Goal: Transaction & Acquisition: Purchase product/service

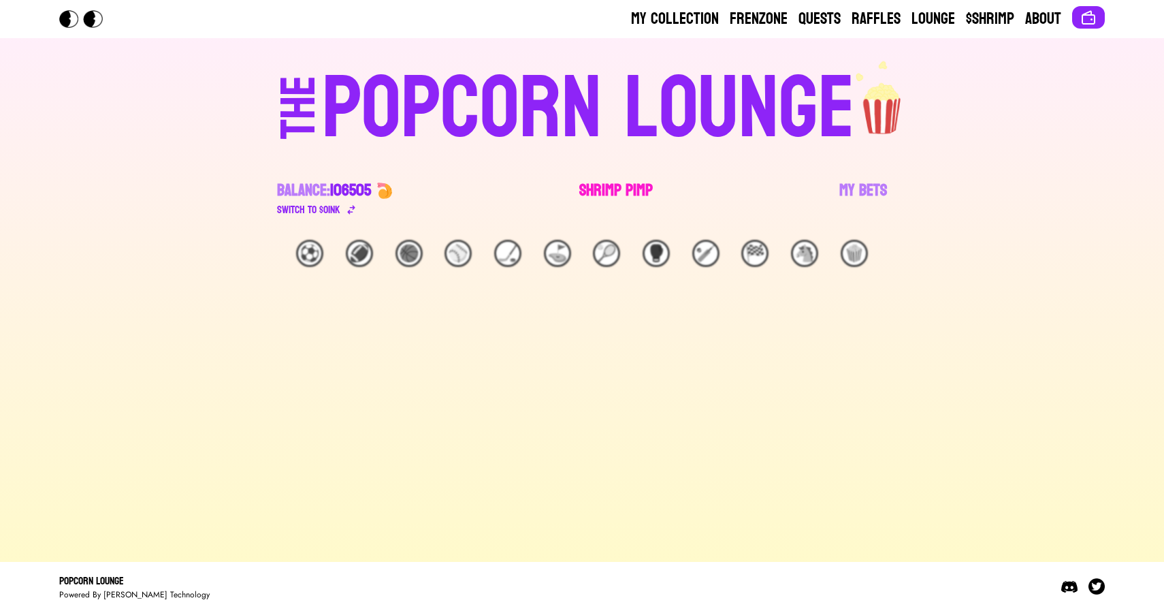
click at [598, 194] on link "Shrimp Pimp" at bounding box center [616, 199] width 74 height 38
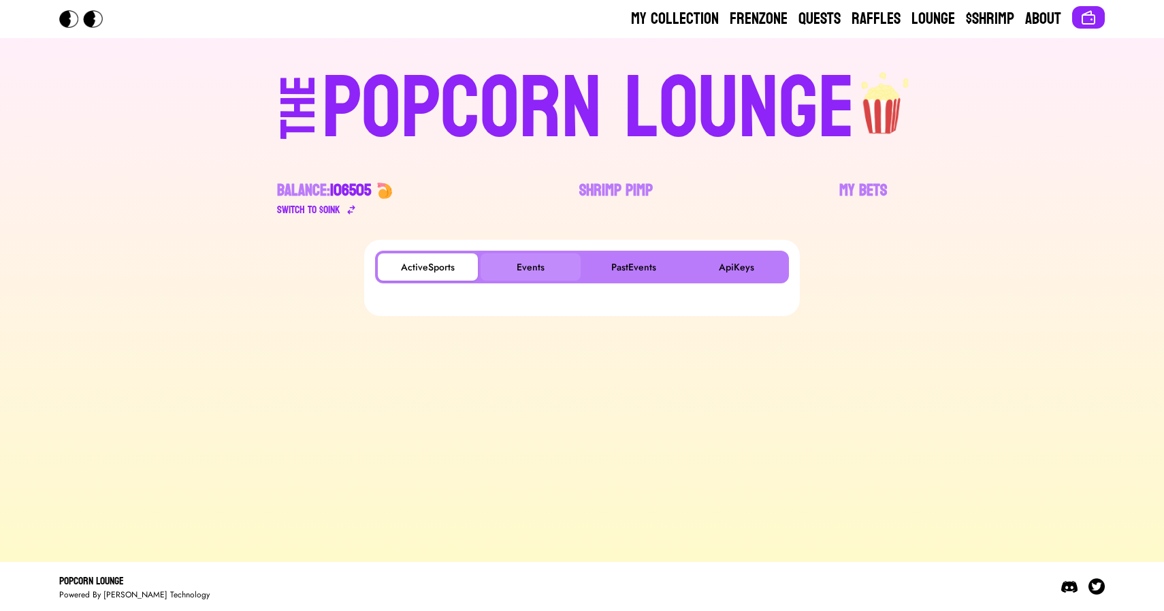
click at [504, 277] on button "Events" at bounding box center [531, 266] width 100 height 27
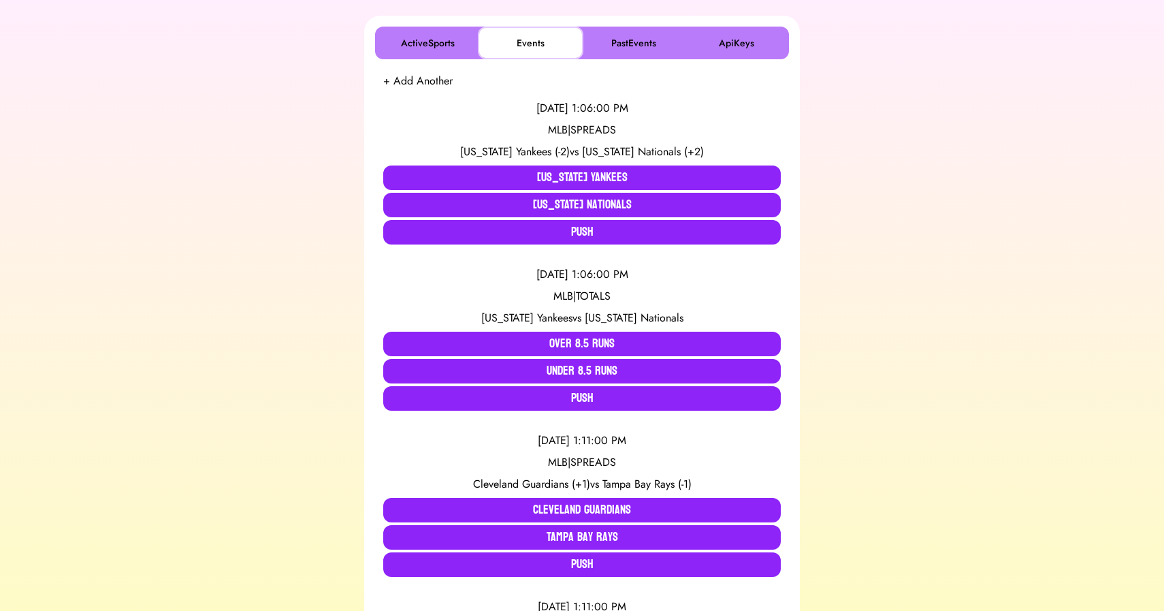
scroll to position [223, 0]
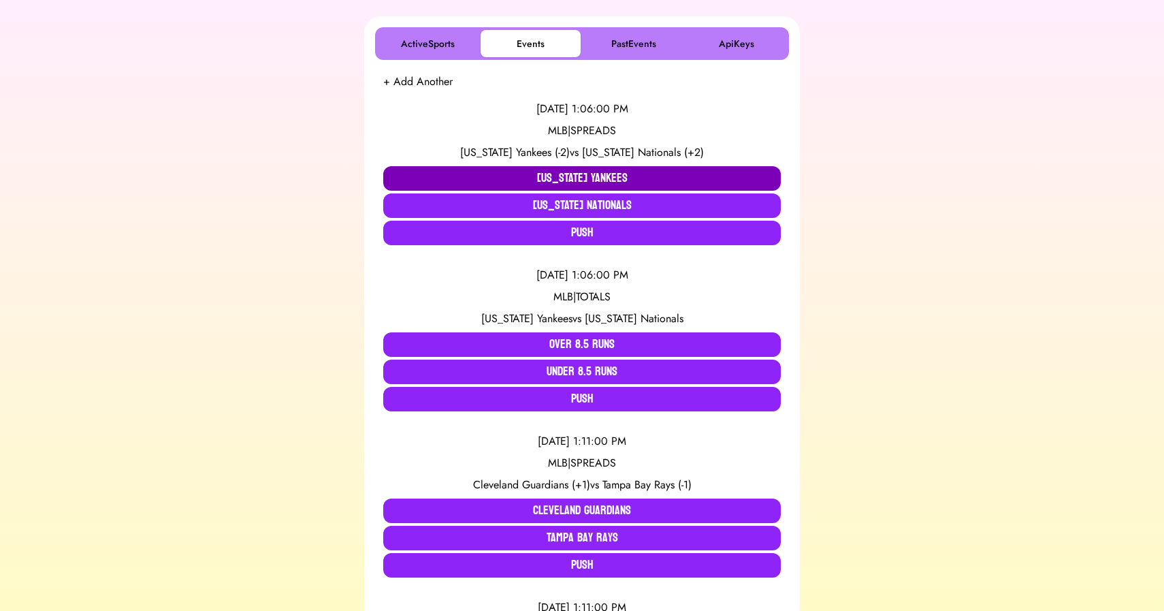
click at [467, 171] on button "[US_STATE] Yankees" at bounding box center [582, 178] width 398 height 25
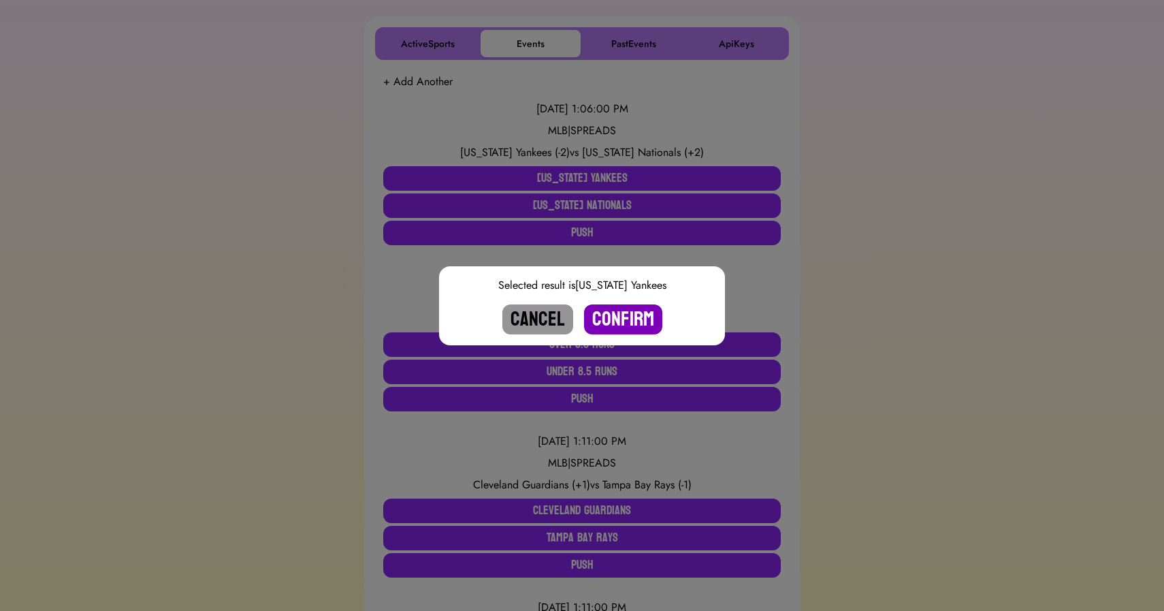
click at [607, 315] on button "Confirm" at bounding box center [623, 319] width 78 height 30
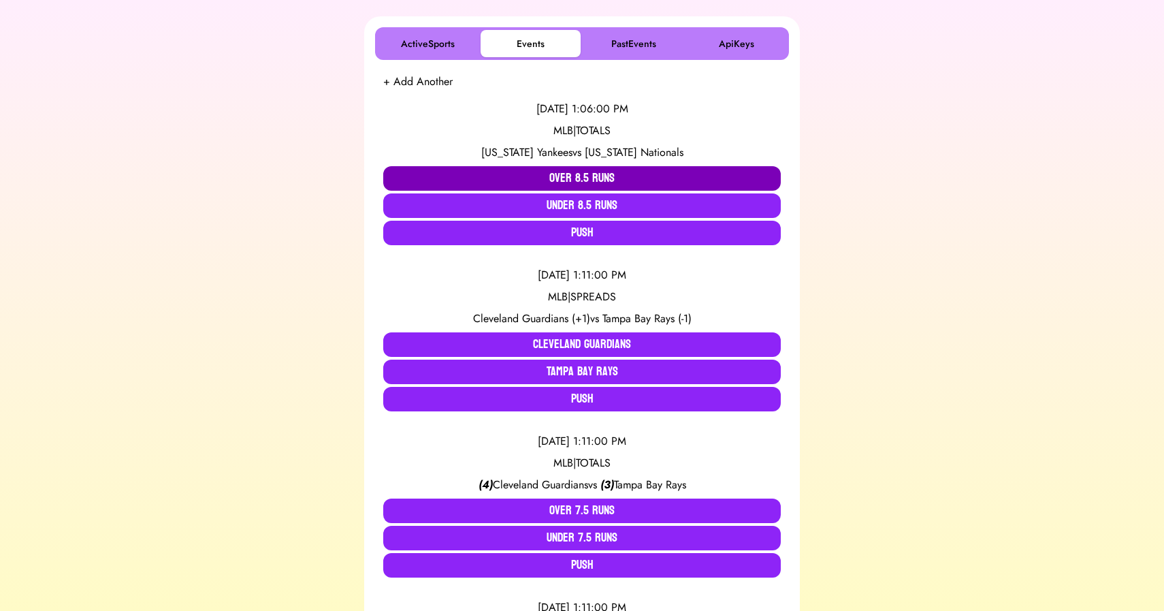
click at [554, 174] on button "Over 8.5 Runs" at bounding box center [582, 178] width 398 height 25
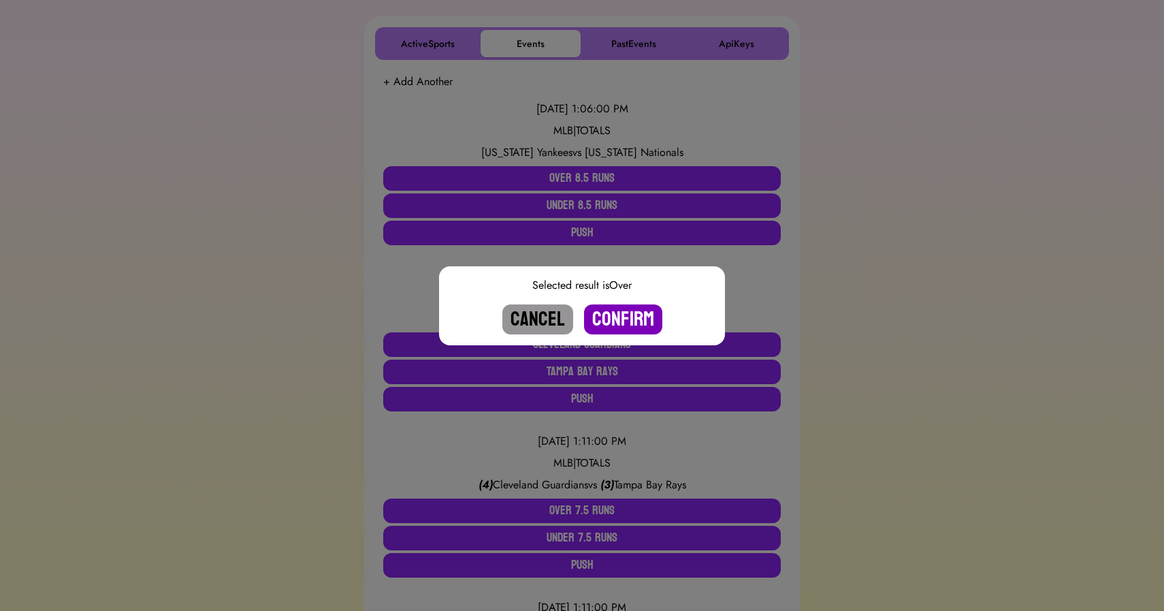
click at [600, 317] on button "Confirm" at bounding box center [623, 319] width 78 height 30
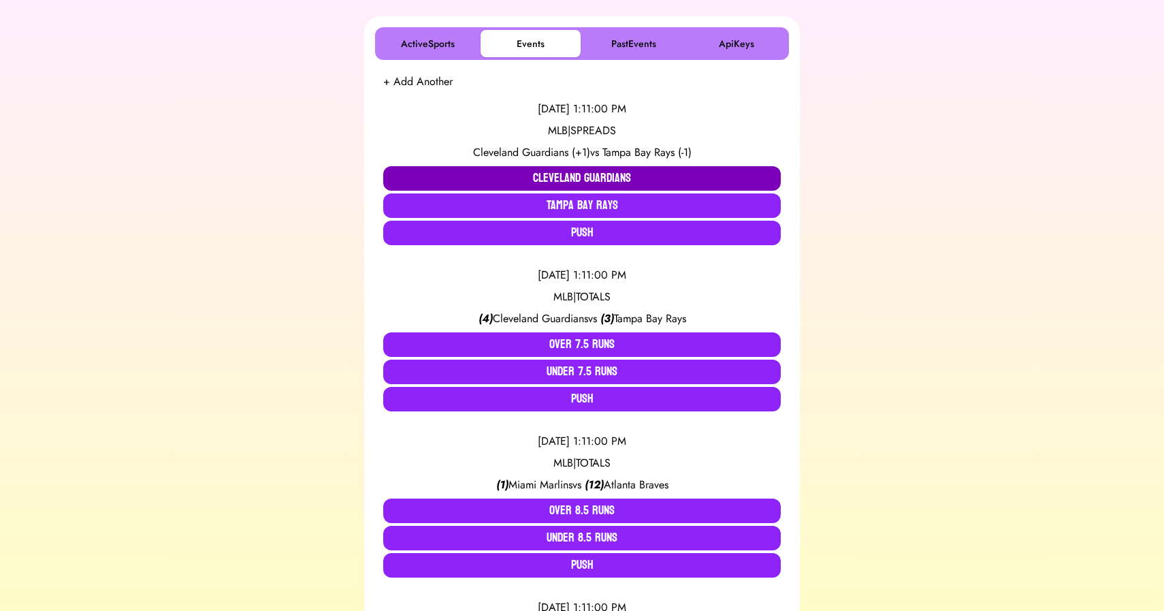
click at [540, 171] on button "Cleveland Guardians" at bounding box center [582, 178] width 398 height 25
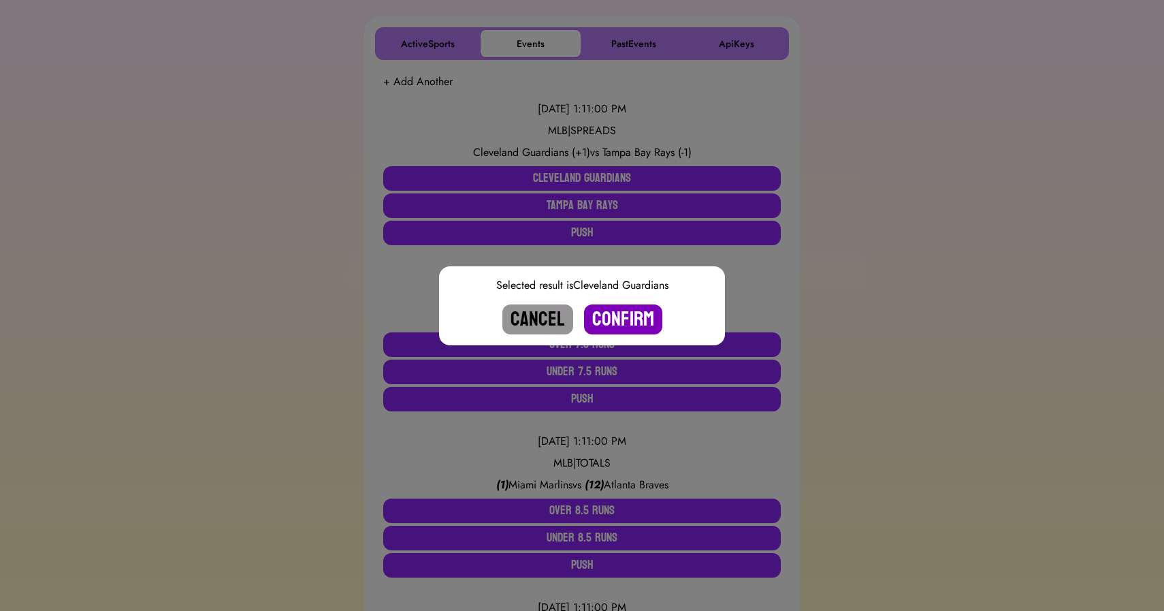
click at [611, 316] on button "Confirm" at bounding box center [623, 319] width 78 height 30
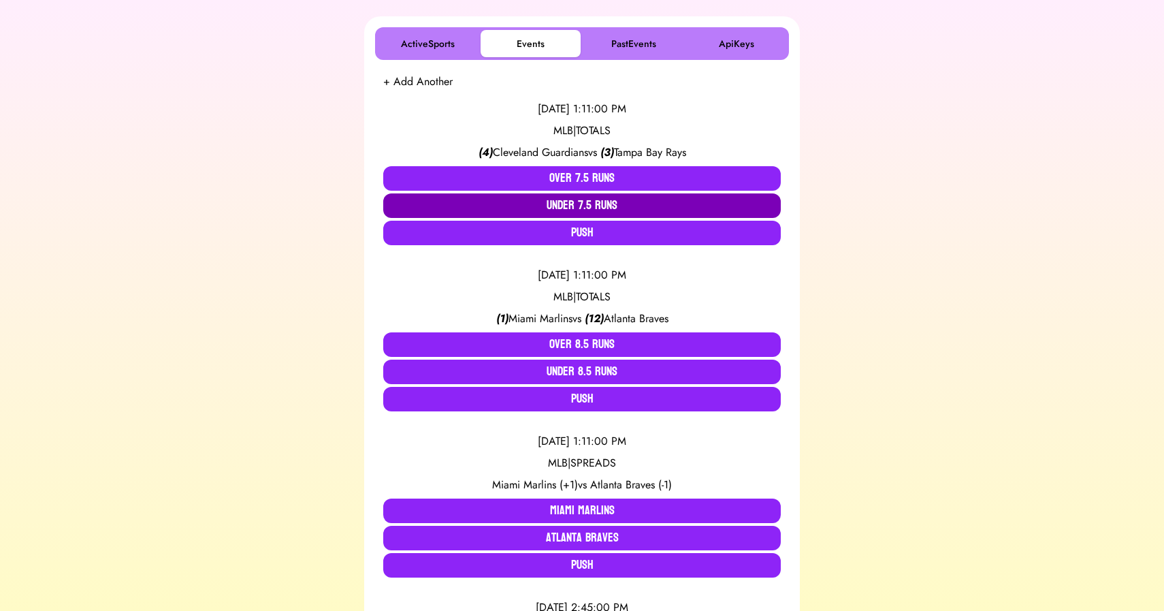
click at [572, 208] on button "Under 7.5 Runs" at bounding box center [582, 205] width 398 height 25
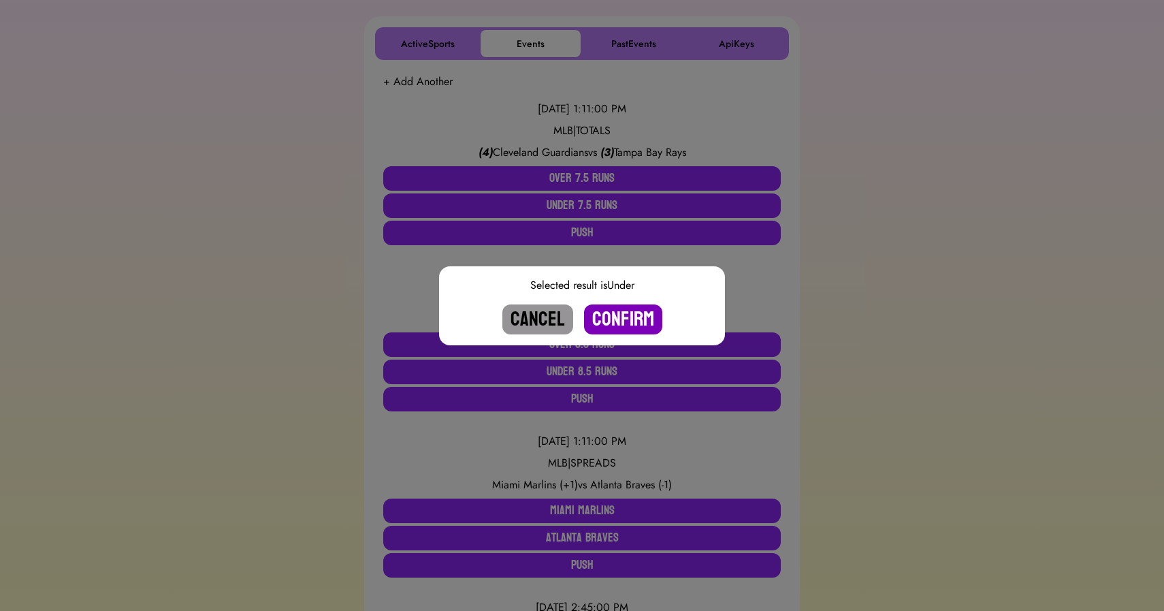
click at [619, 319] on button "Confirm" at bounding box center [623, 319] width 78 height 30
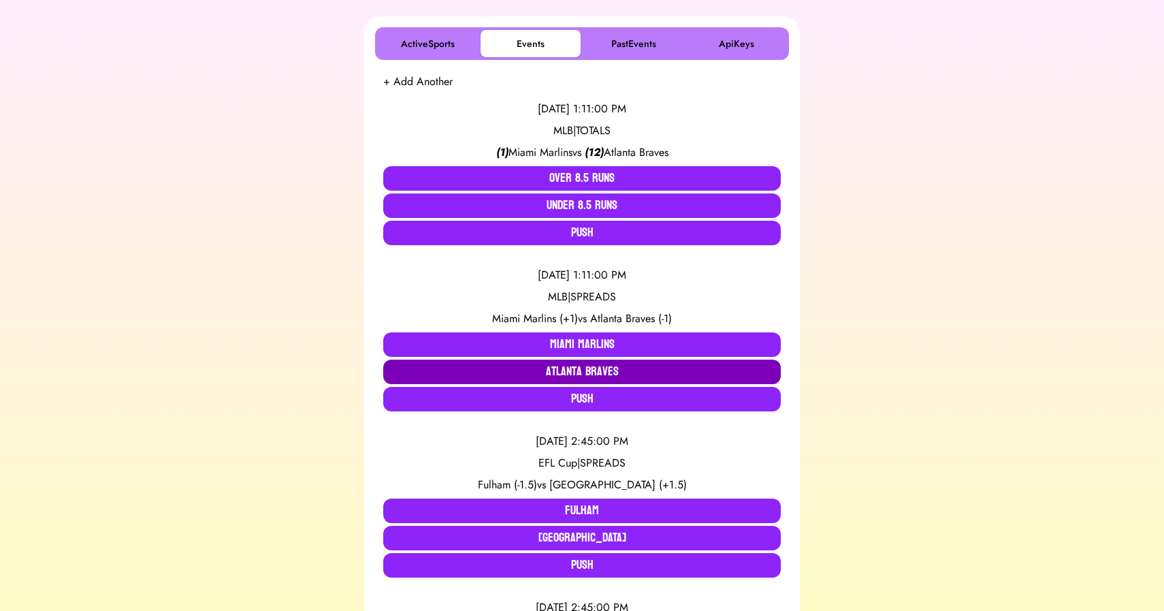
click at [581, 366] on button "Atlanta Braves" at bounding box center [582, 371] width 398 height 25
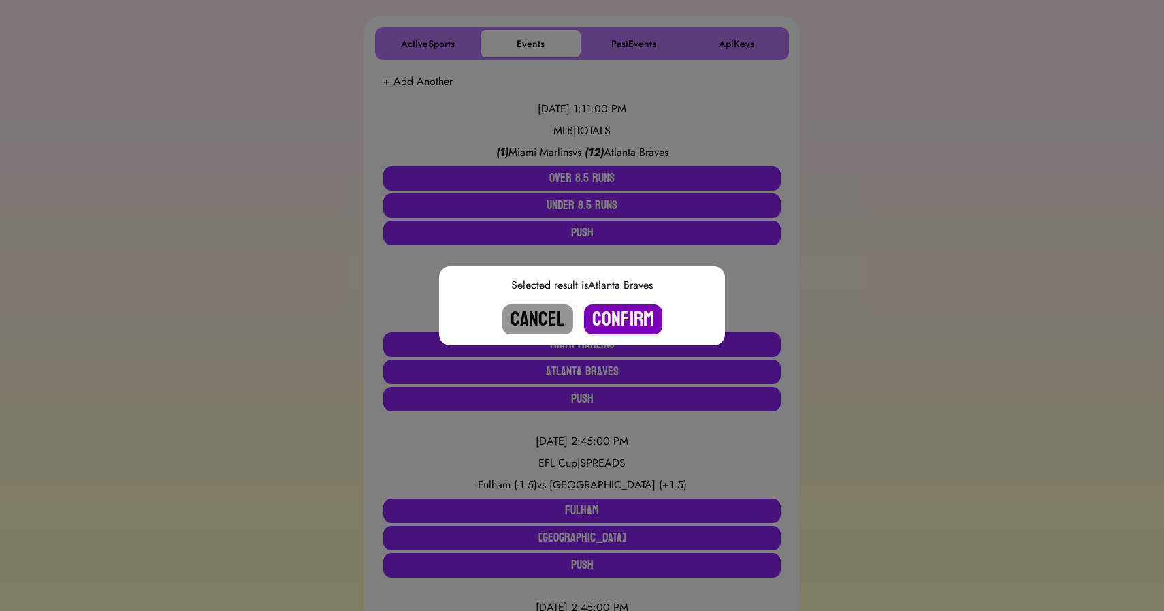
click at [617, 314] on button "Confirm" at bounding box center [623, 319] width 78 height 30
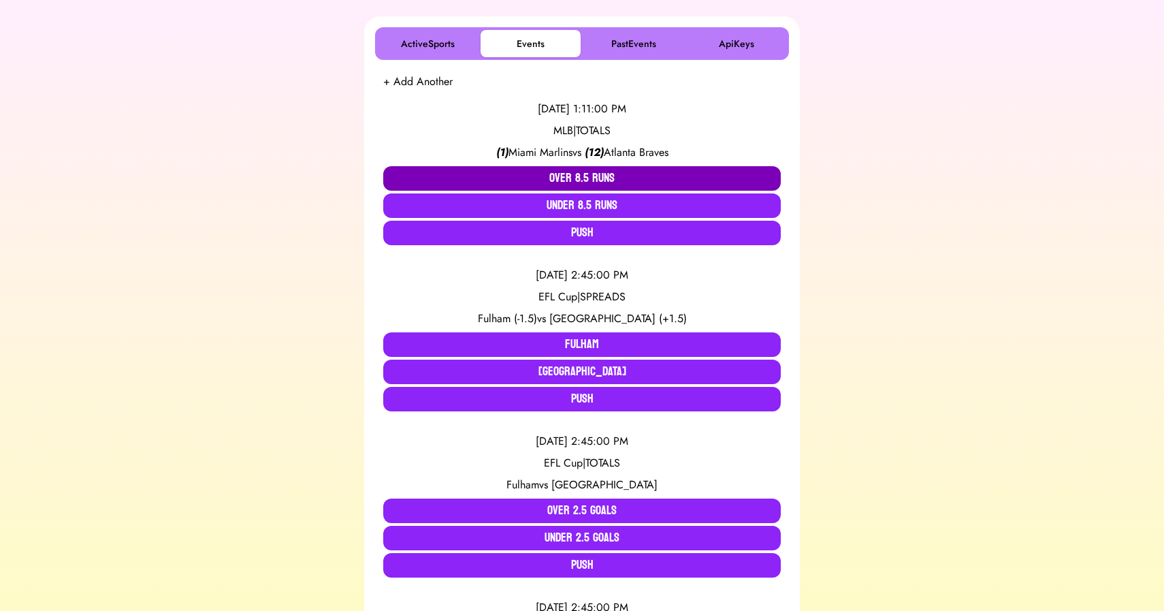
click at [579, 178] on button "Over 8.5 Runs" at bounding box center [582, 178] width 398 height 25
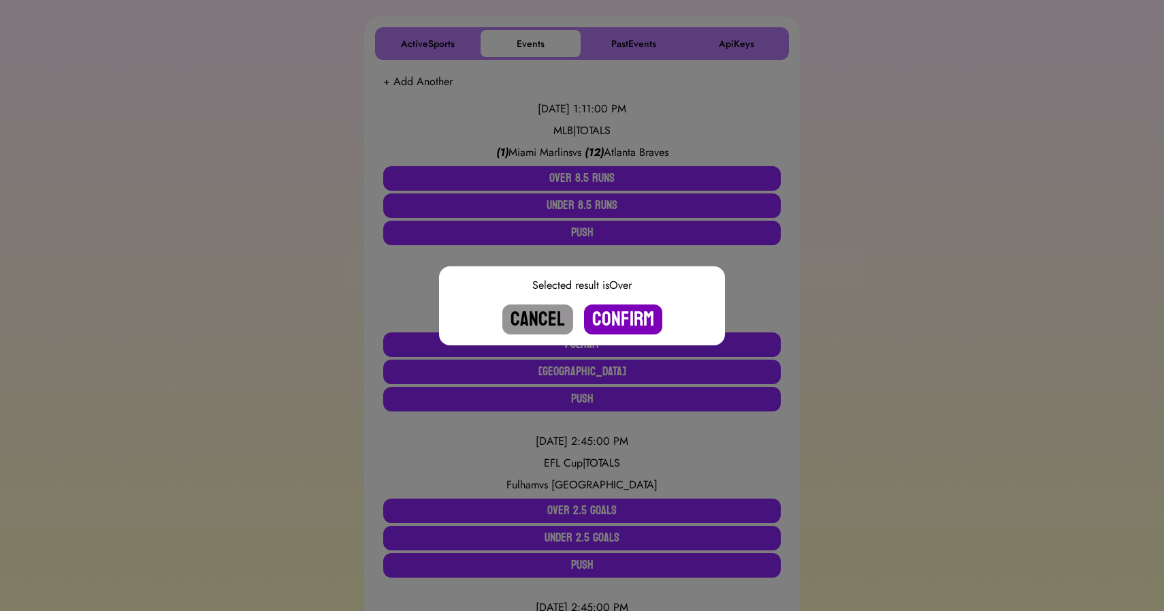
click at [619, 317] on button "Confirm" at bounding box center [623, 319] width 78 height 30
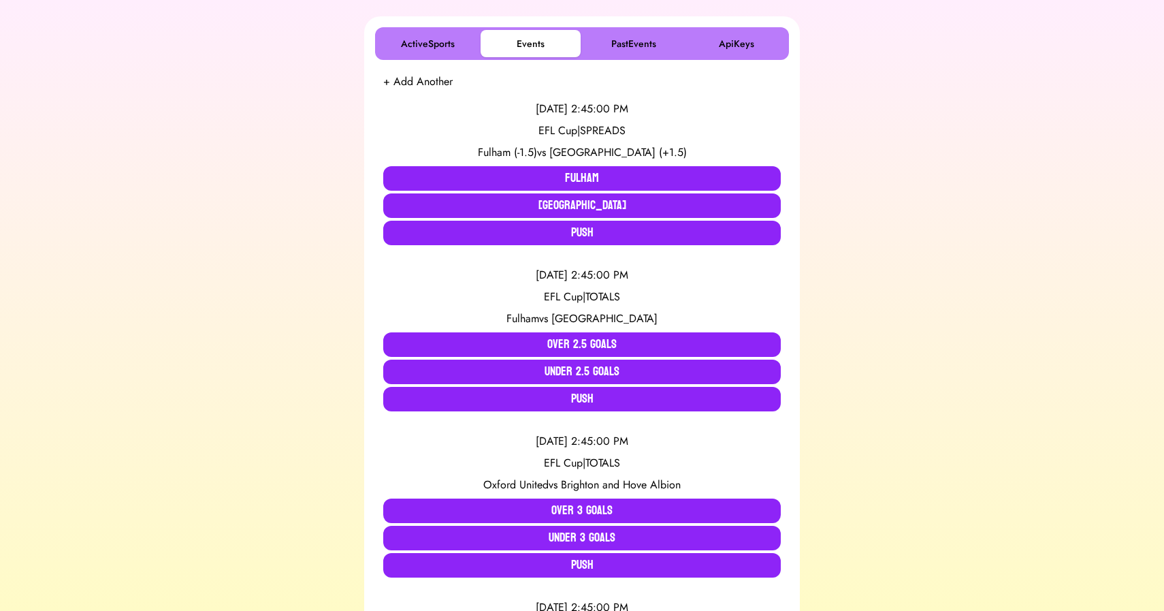
scroll to position [0, 0]
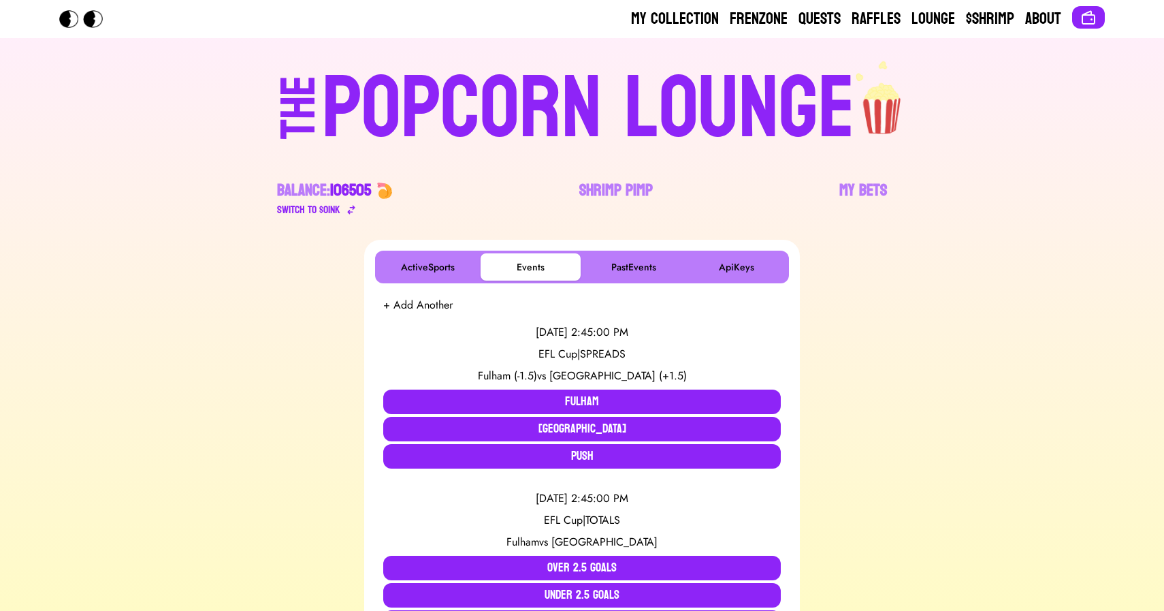
click at [491, 94] on div "POPCORN LOUNGE" at bounding box center [588, 108] width 533 height 87
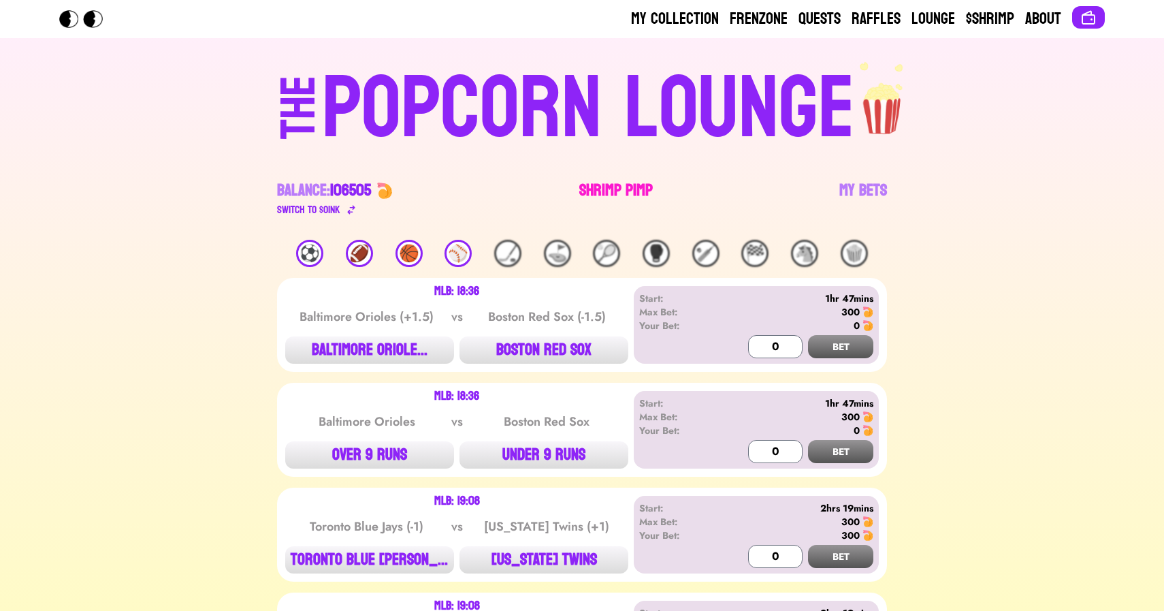
click at [600, 186] on link "Shrimp Pimp" at bounding box center [616, 199] width 74 height 38
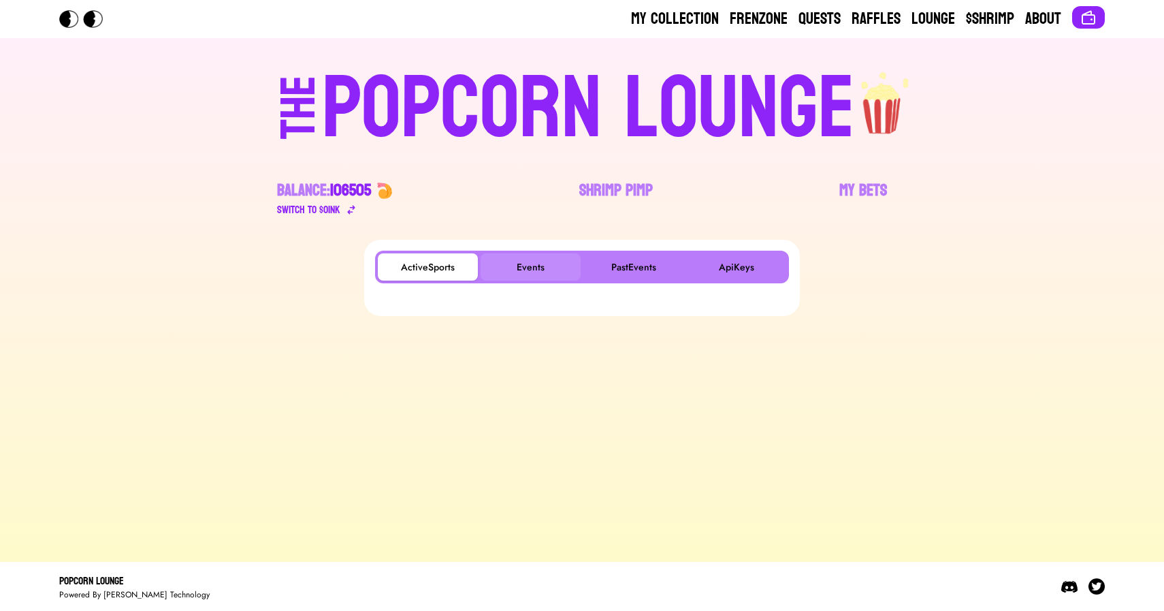
click at [515, 269] on button "Events" at bounding box center [531, 266] width 100 height 27
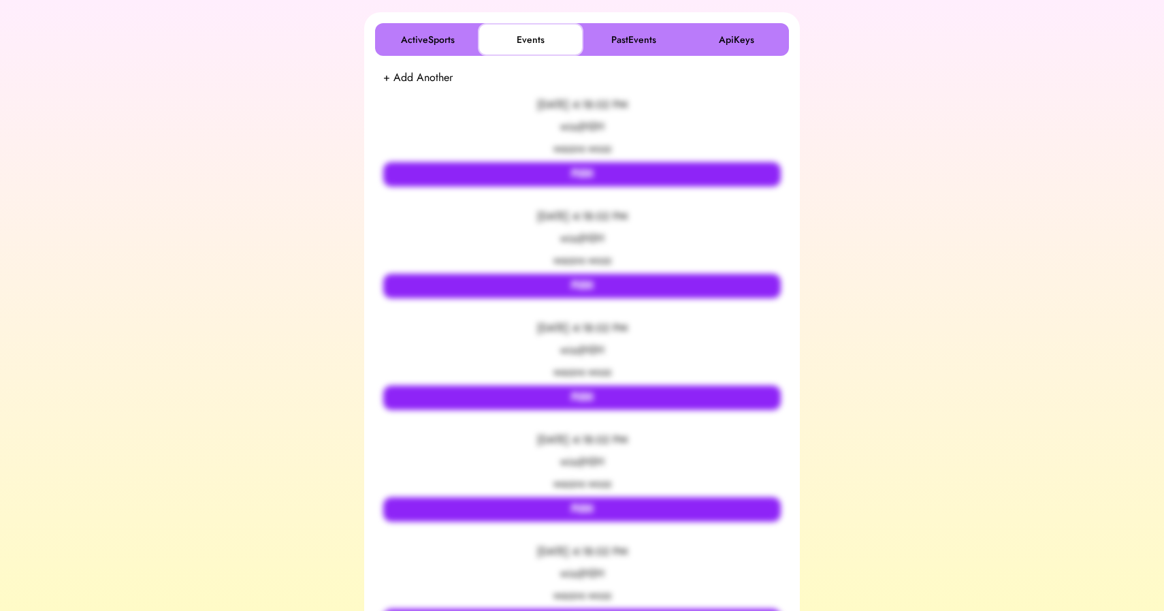
scroll to position [230, 0]
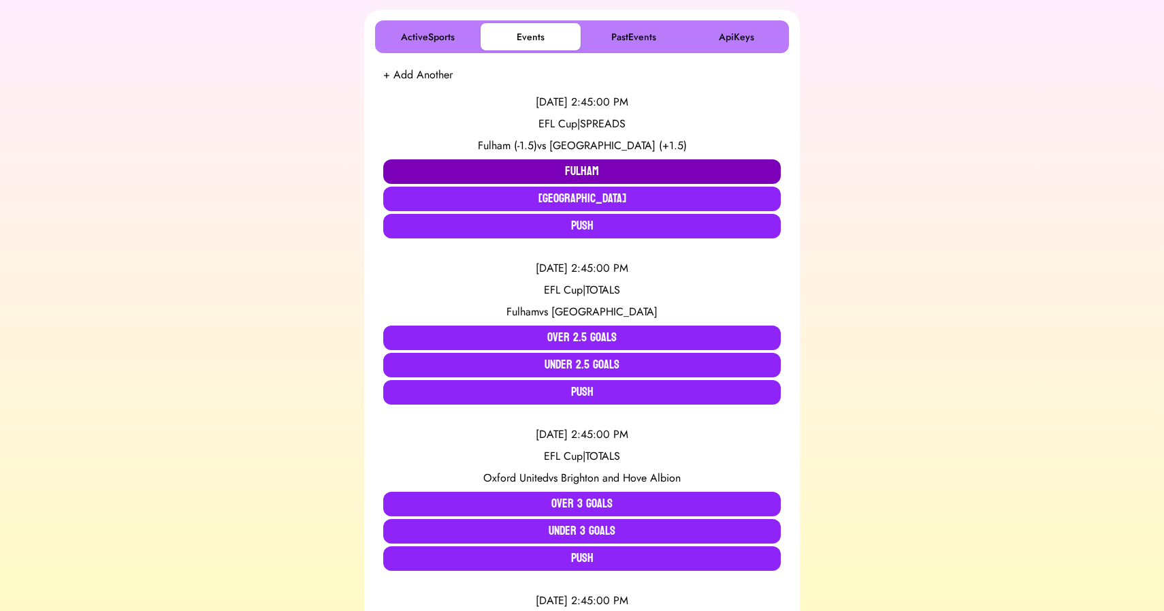
click at [481, 167] on button "Fulham" at bounding box center [582, 171] width 398 height 25
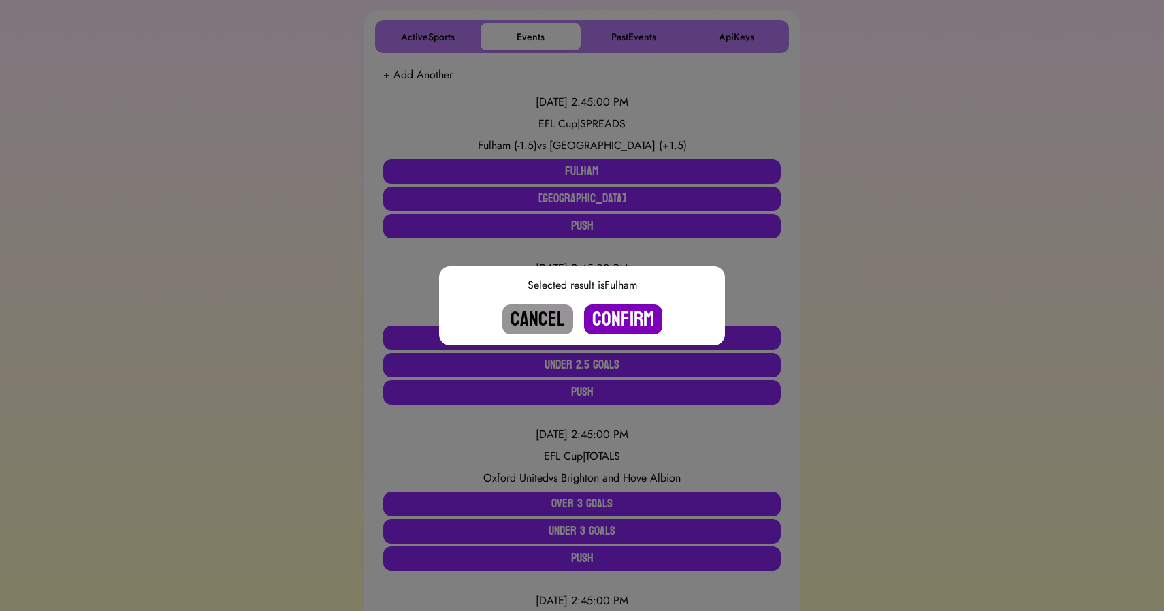
click at [634, 314] on button "Confirm" at bounding box center [623, 319] width 78 height 30
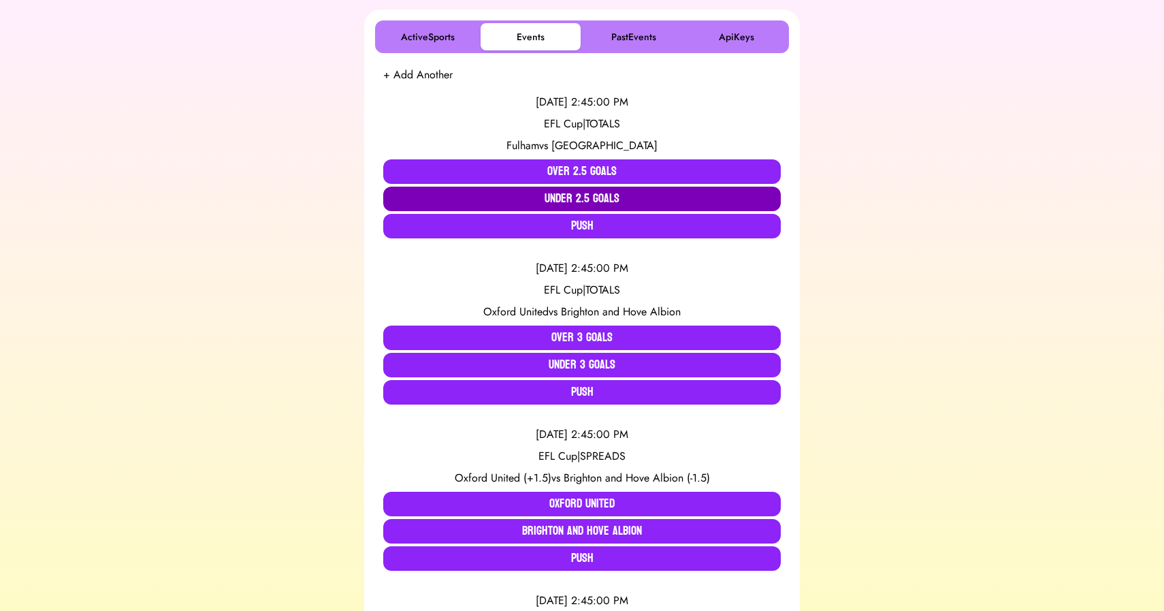
click at [534, 207] on button "Under 2.5 Goals" at bounding box center [582, 199] width 398 height 25
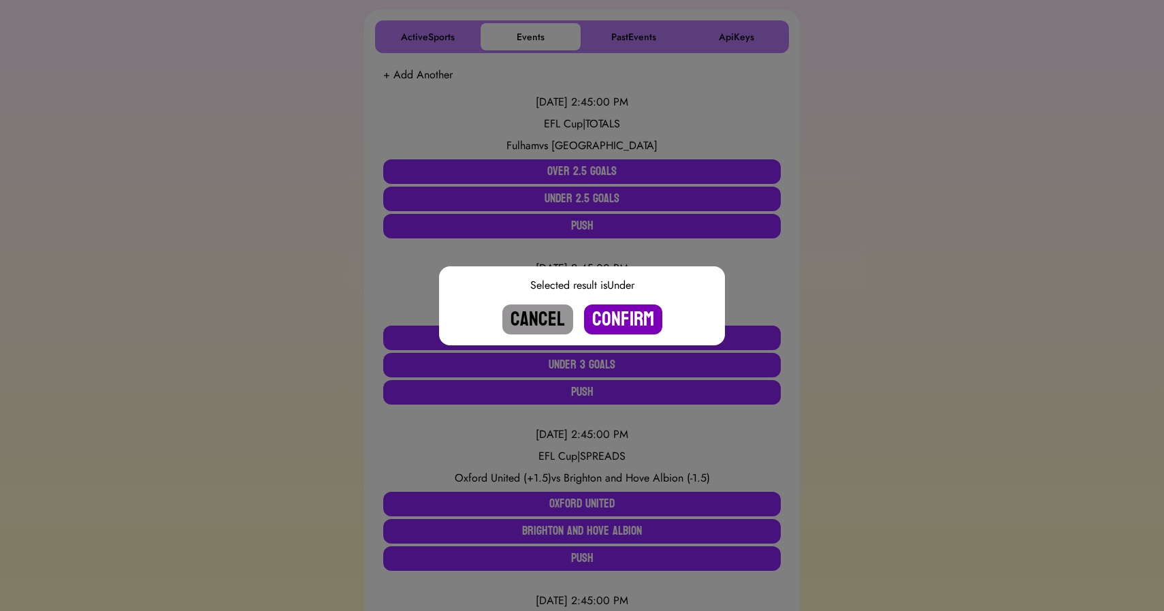
click at [616, 319] on button "Confirm" at bounding box center [623, 319] width 78 height 30
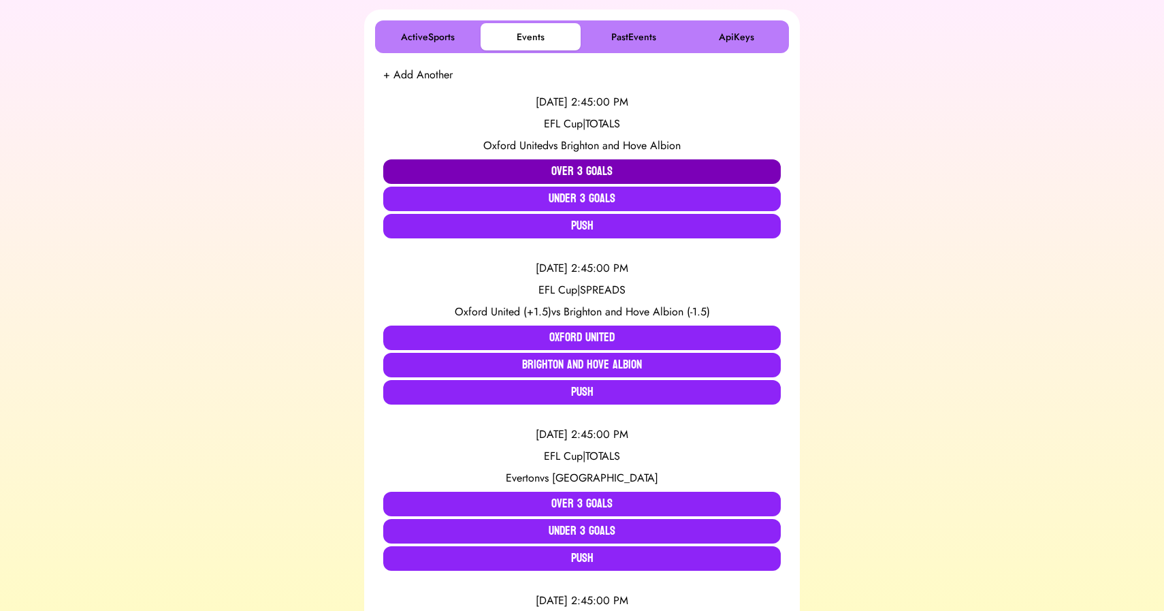
click at [553, 163] on button "Over 3 Goals" at bounding box center [582, 171] width 398 height 25
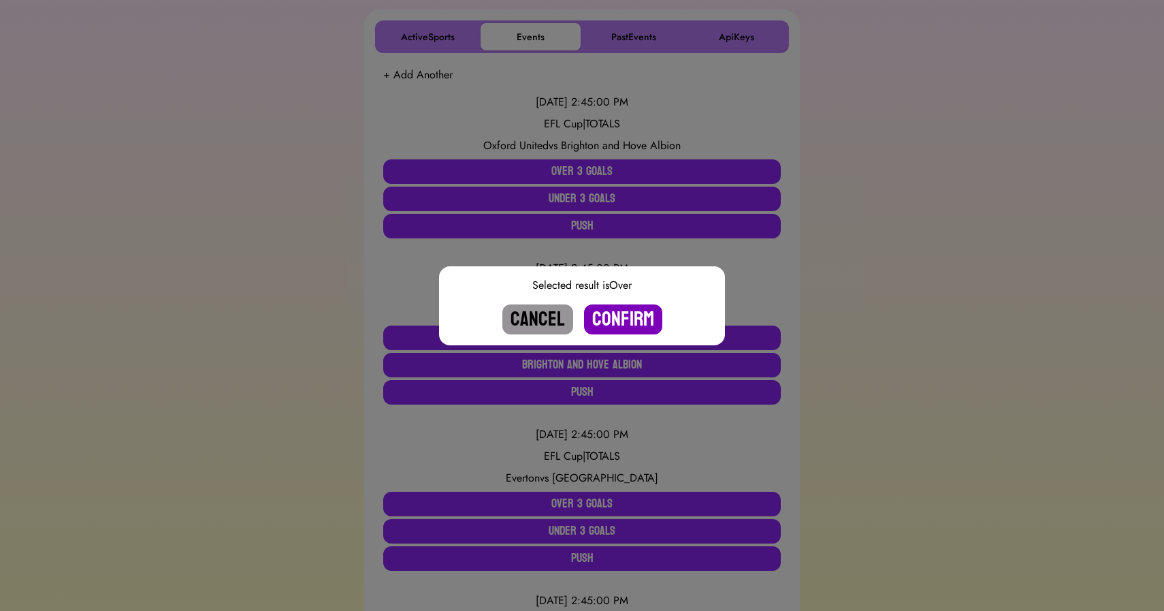
click at [619, 314] on button "Confirm" at bounding box center [623, 319] width 78 height 30
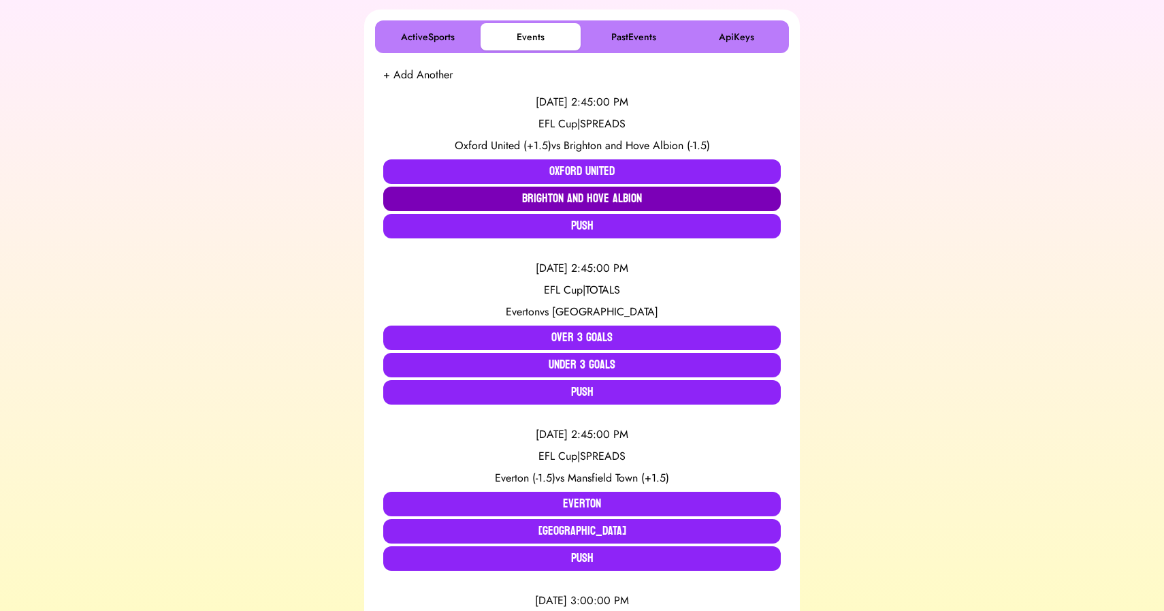
click at [606, 204] on button "Brighton and Hove Albion" at bounding box center [582, 199] width 398 height 25
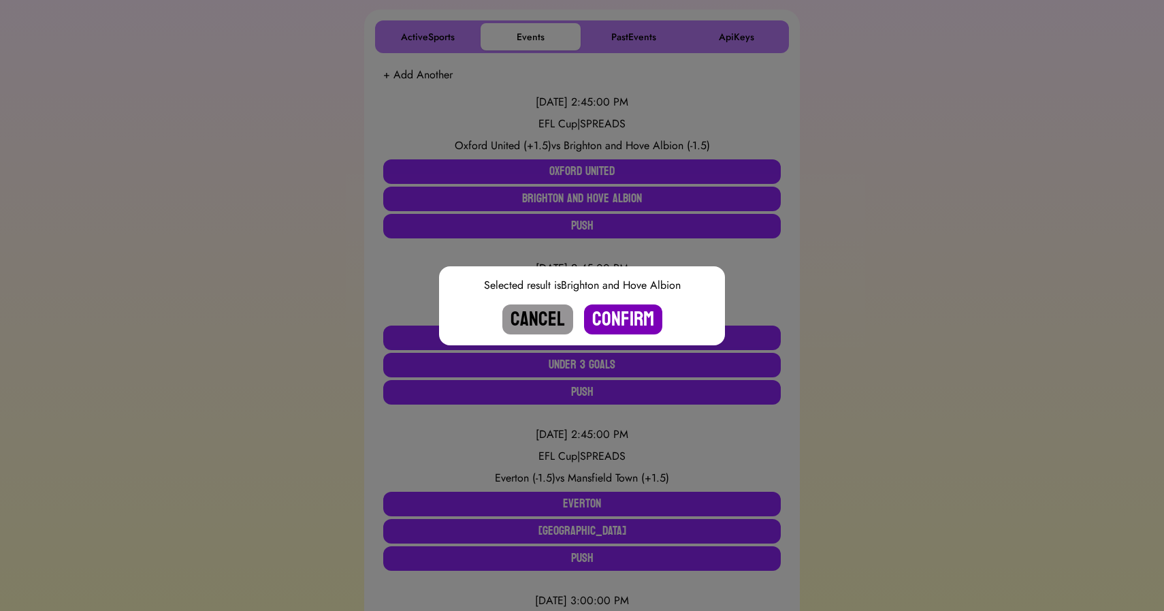
click at [621, 316] on button "Confirm" at bounding box center [623, 319] width 78 height 30
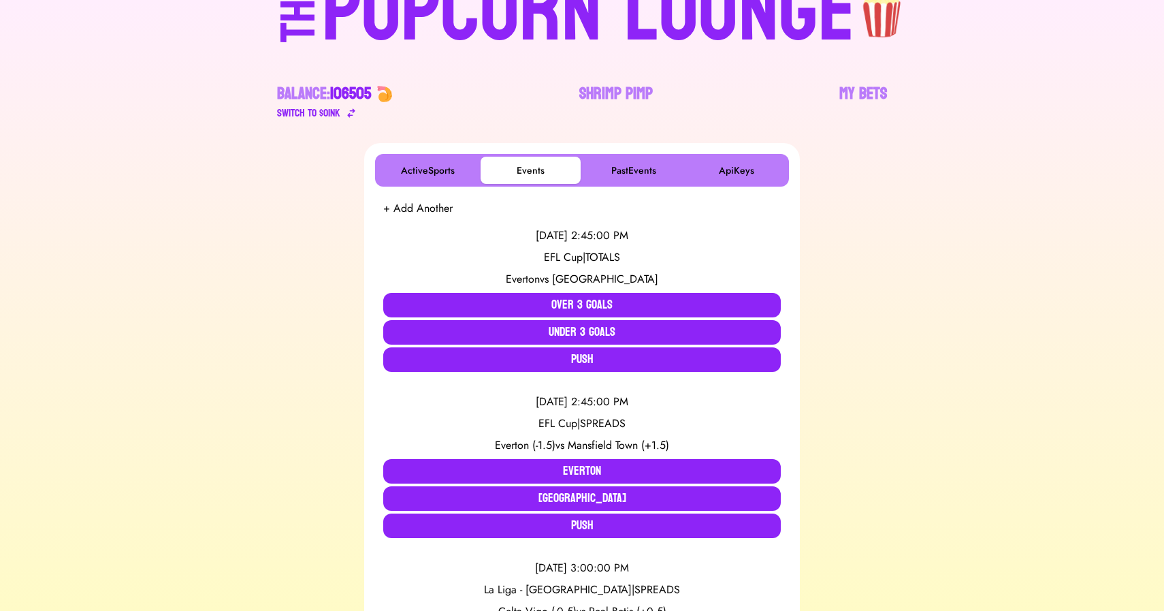
scroll to position [98, 0]
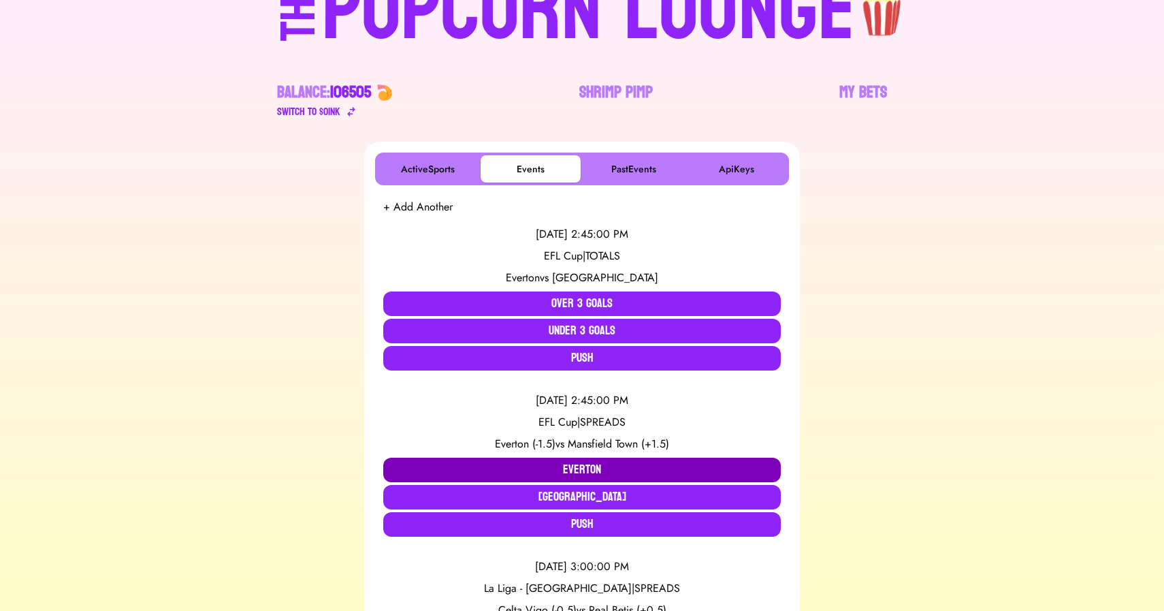
click at [544, 466] on button "Everton" at bounding box center [582, 469] width 398 height 25
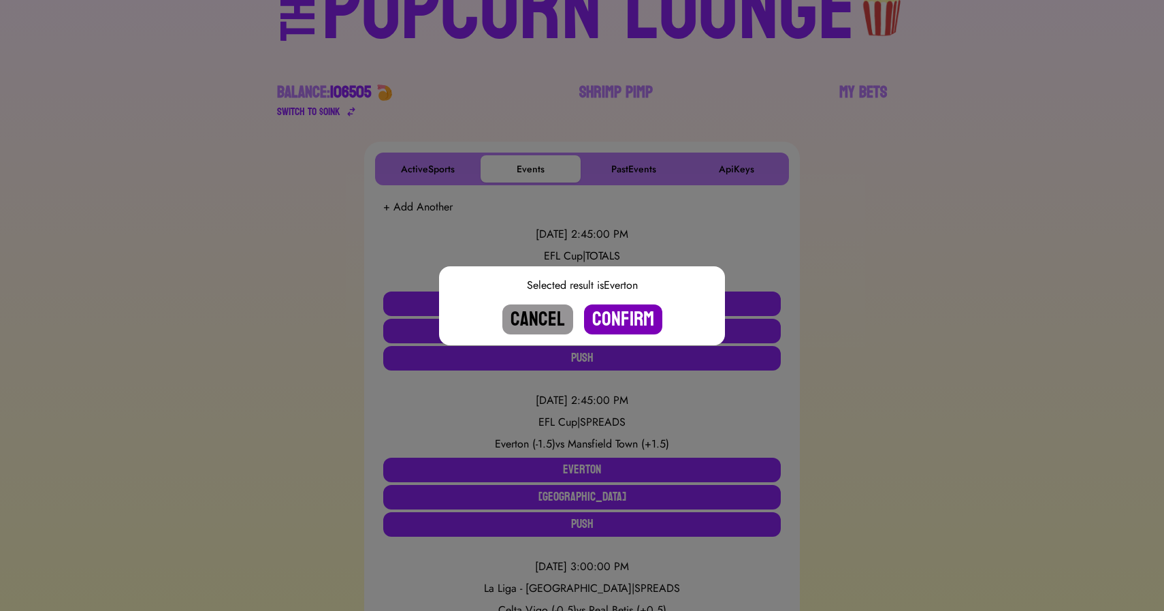
click at [617, 323] on button "Confirm" at bounding box center [623, 319] width 78 height 30
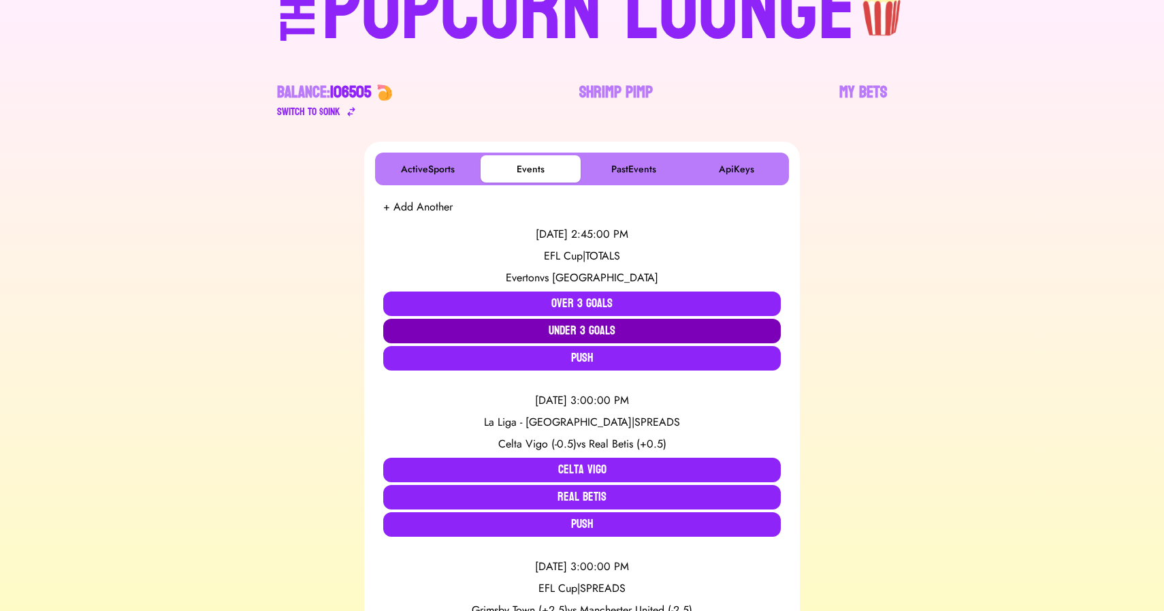
click at [582, 329] on button "Under 3 Goals" at bounding box center [582, 331] width 398 height 25
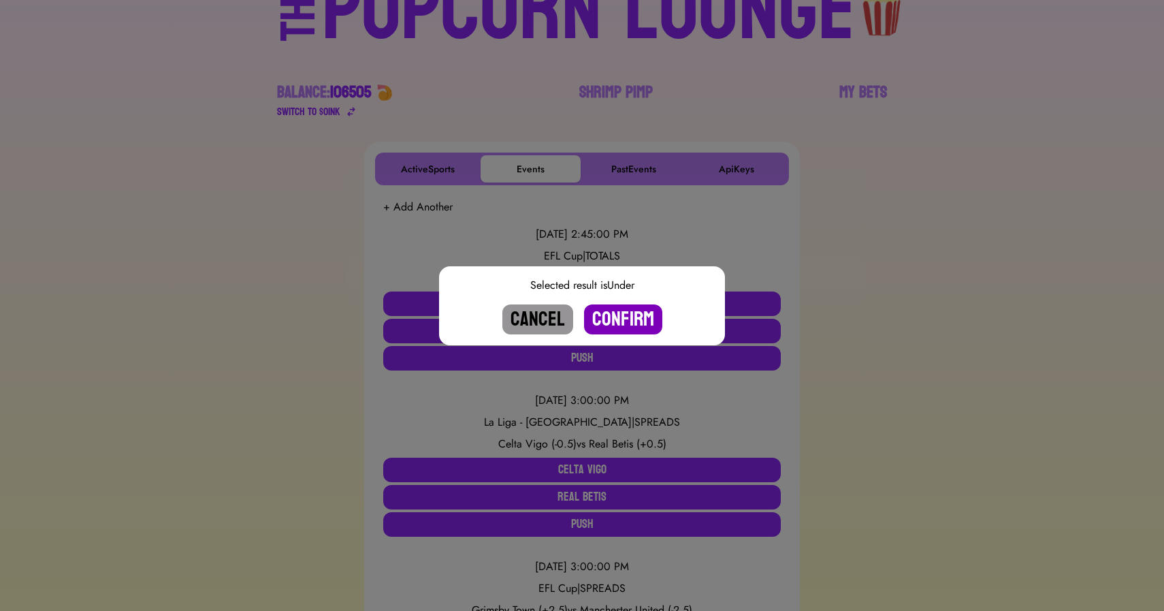
click at [627, 320] on button "Confirm" at bounding box center [623, 319] width 78 height 30
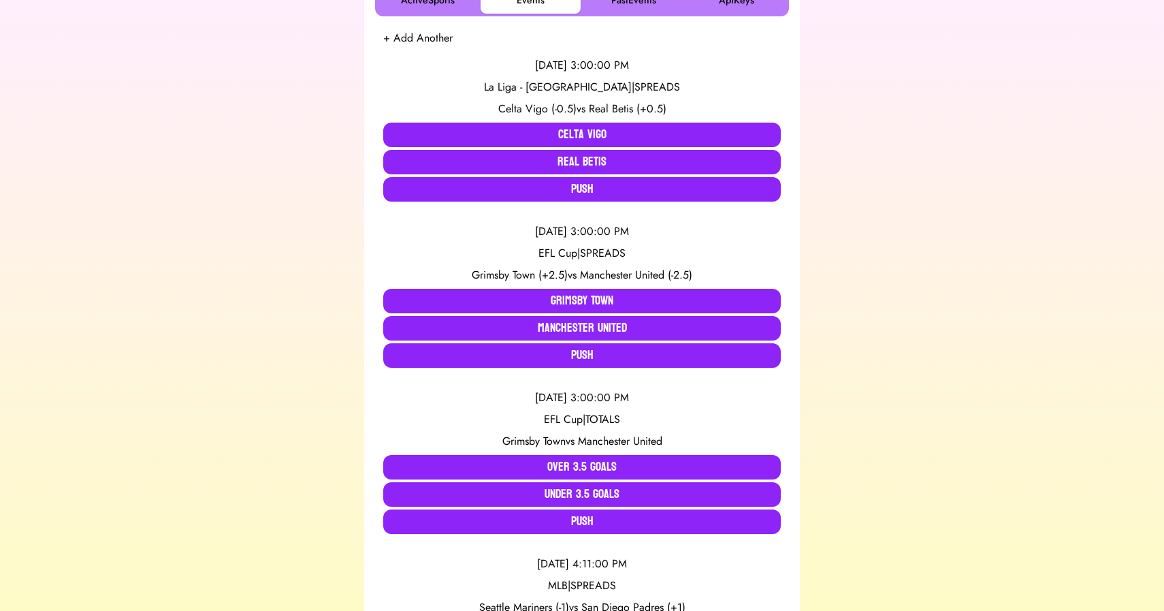
scroll to position [268, 0]
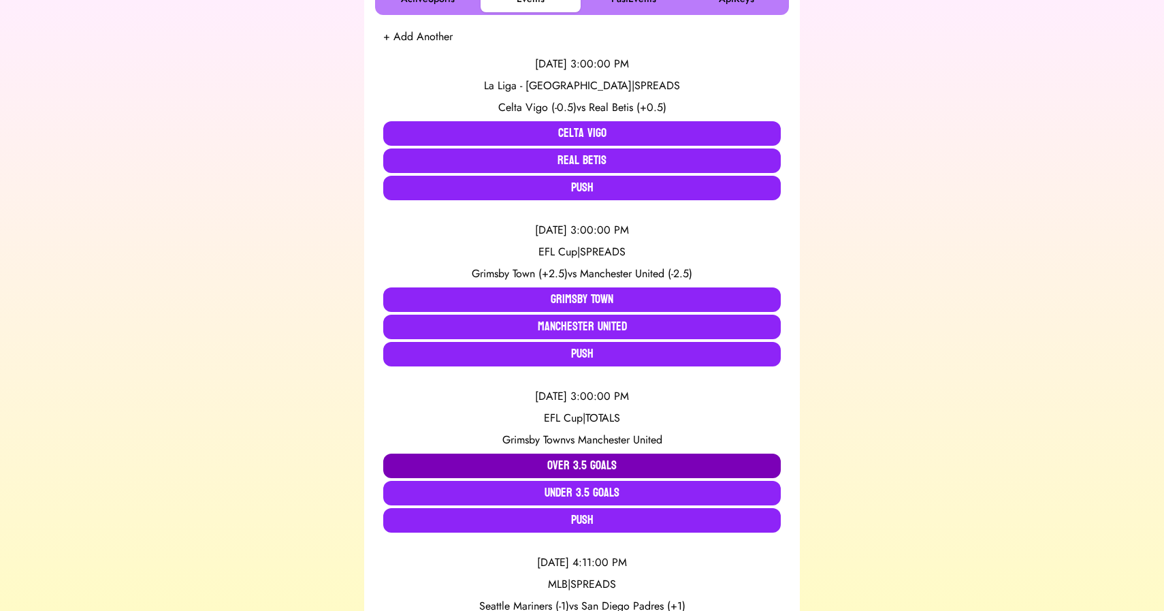
click at [631, 463] on button "Over 3.5 Goals" at bounding box center [582, 465] width 398 height 25
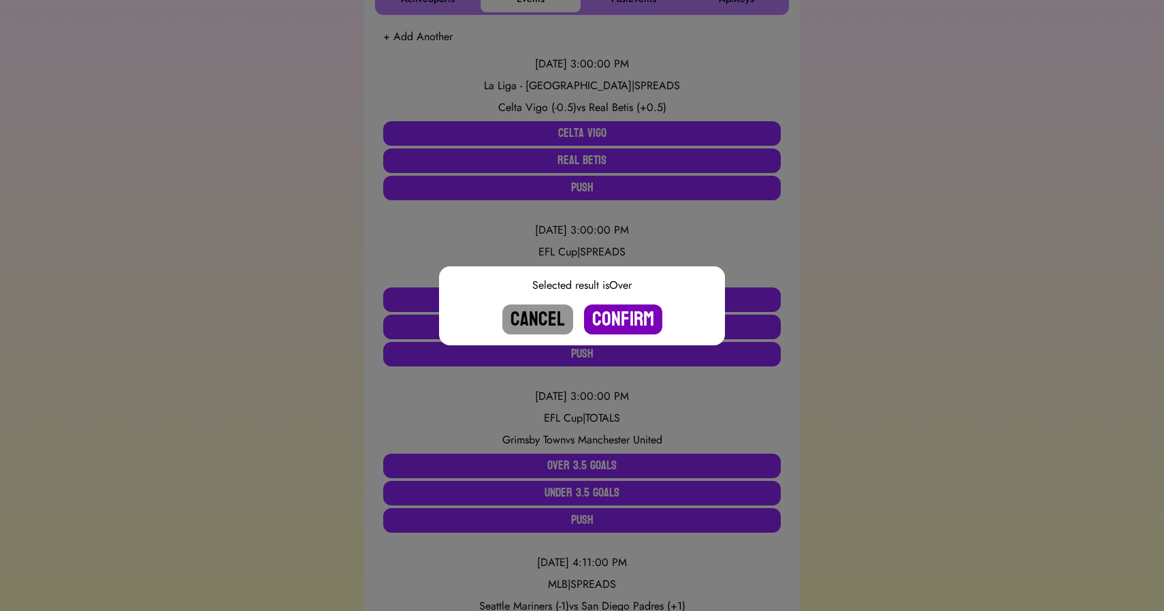
click at [627, 324] on button "Confirm" at bounding box center [623, 319] width 78 height 30
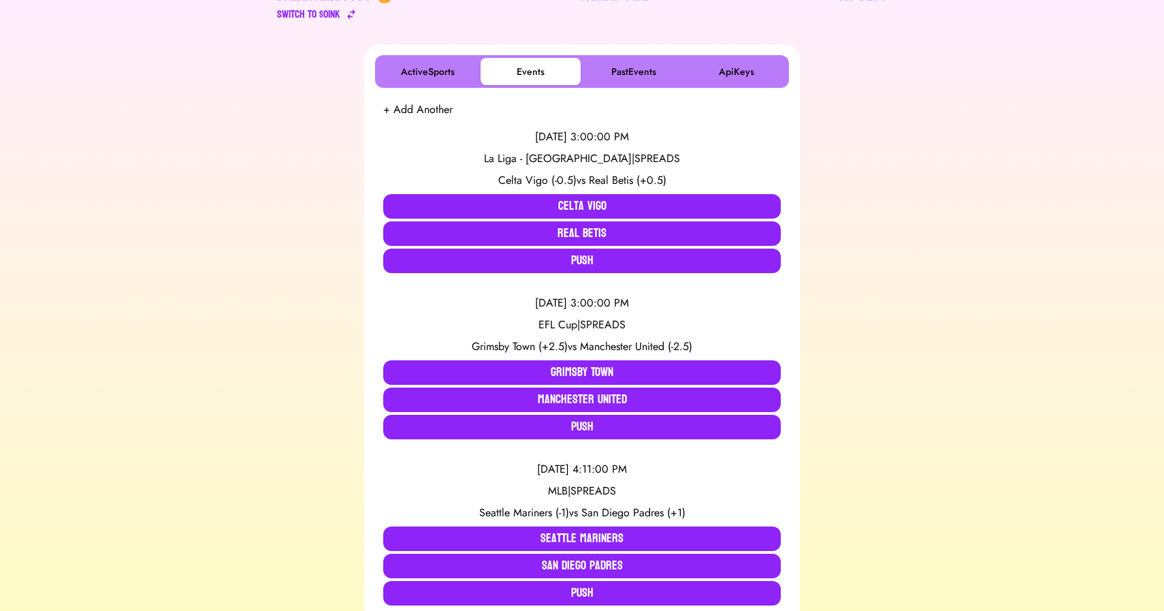
scroll to position [93, 0]
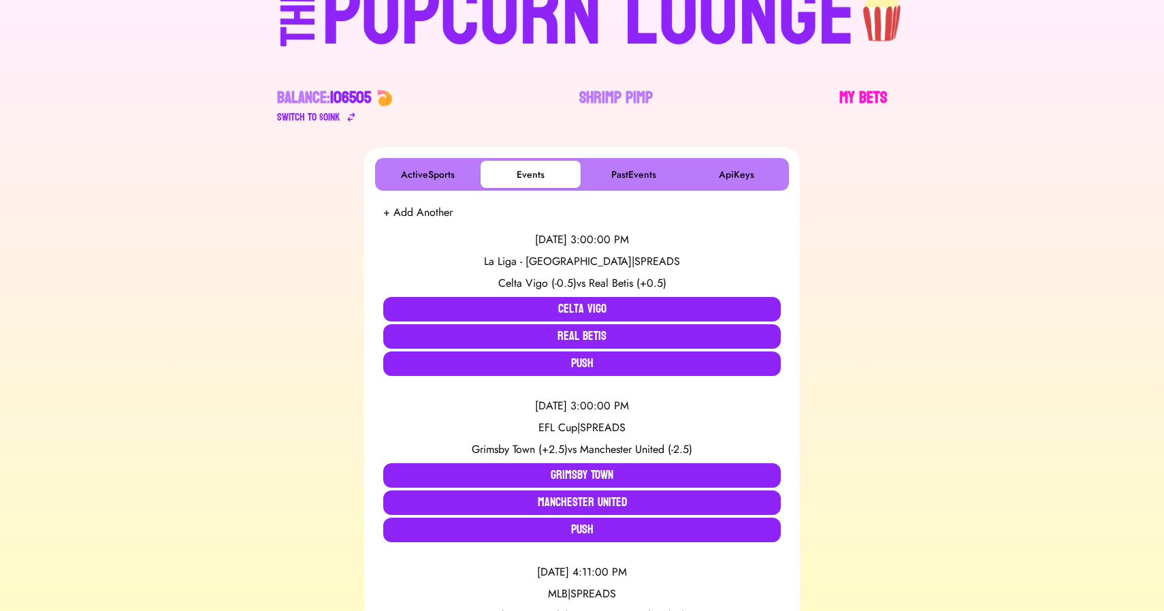
click at [866, 95] on link "My Bets" at bounding box center [863, 106] width 48 height 38
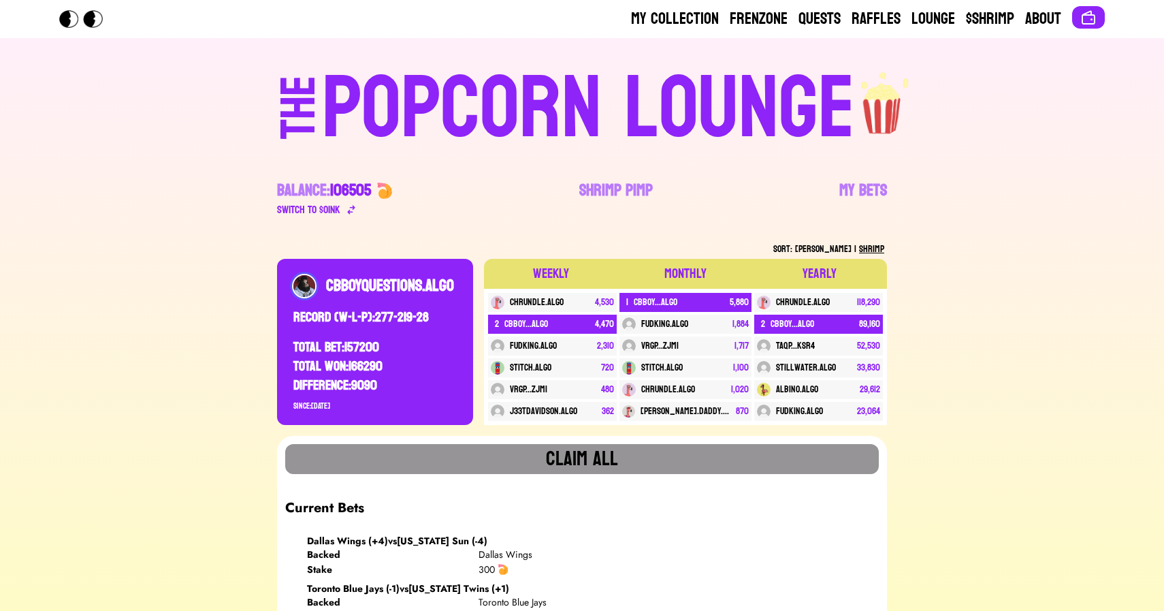
click at [563, 112] on div "POPCORN LOUNGE" at bounding box center [588, 108] width 533 height 87
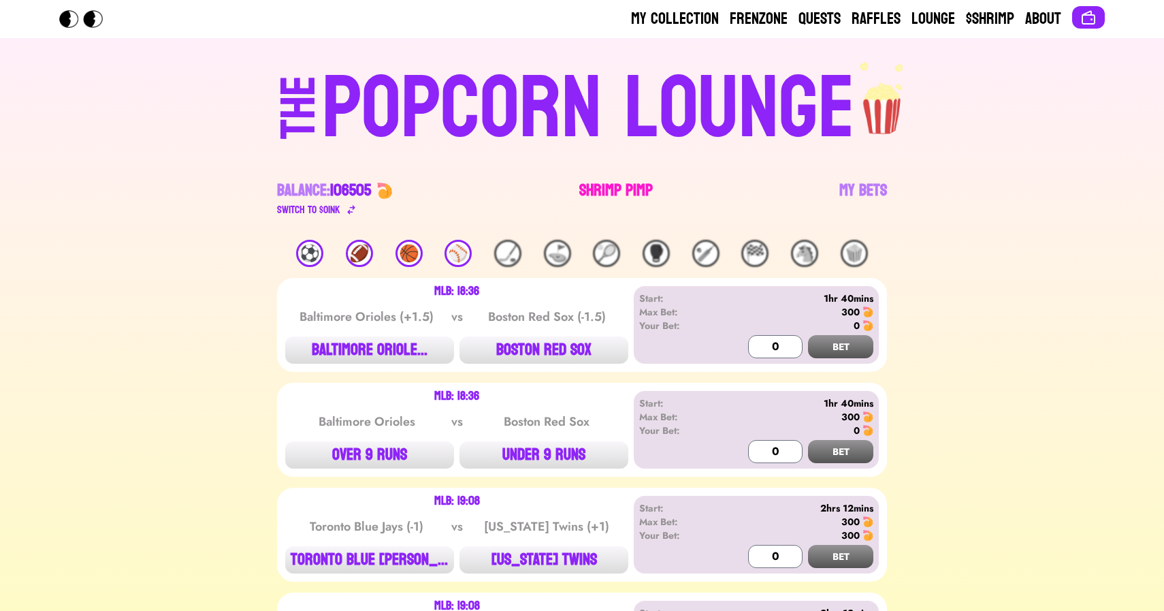
click at [602, 197] on link "Shrimp Pimp" at bounding box center [616, 199] width 74 height 38
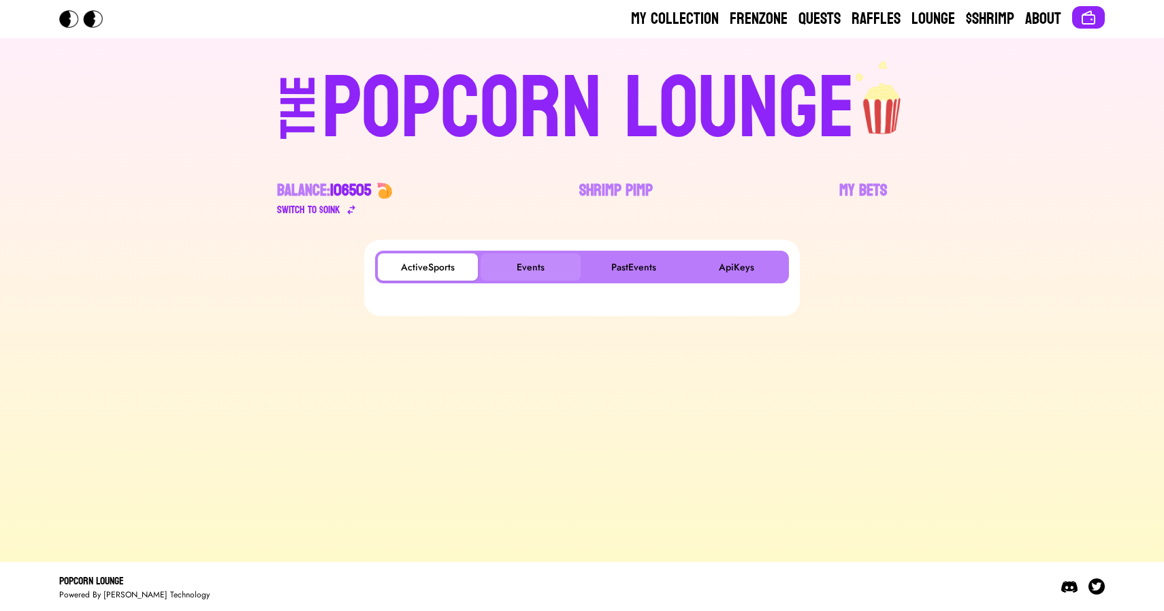
click at [533, 259] on button "Events" at bounding box center [531, 266] width 100 height 27
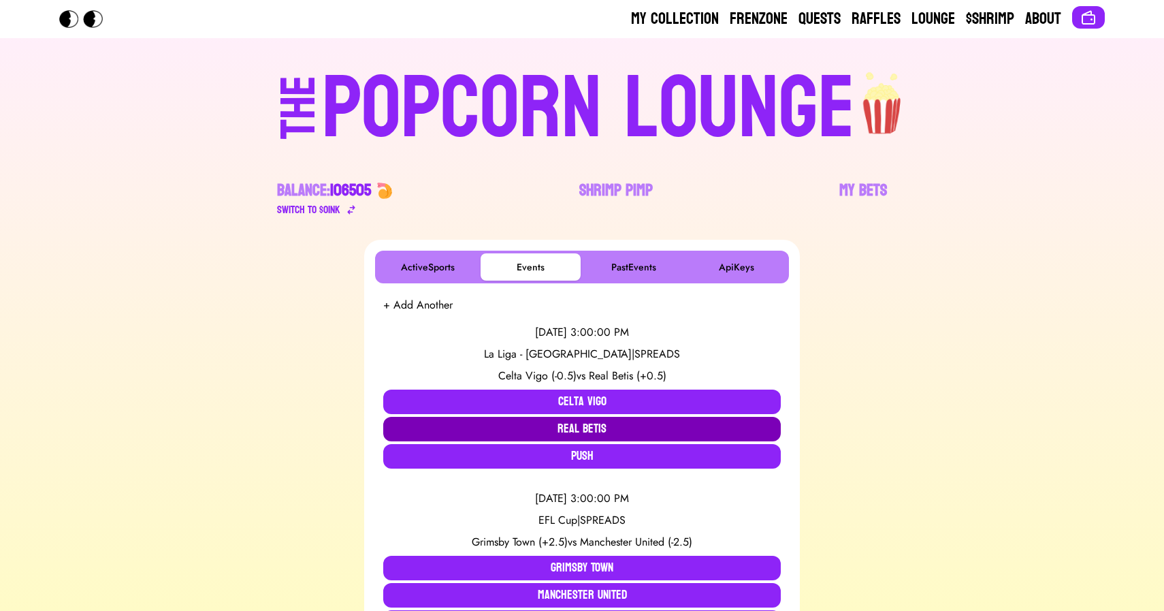
click at [483, 423] on button "Real Betis" at bounding box center [582, 429] width 398 height 25
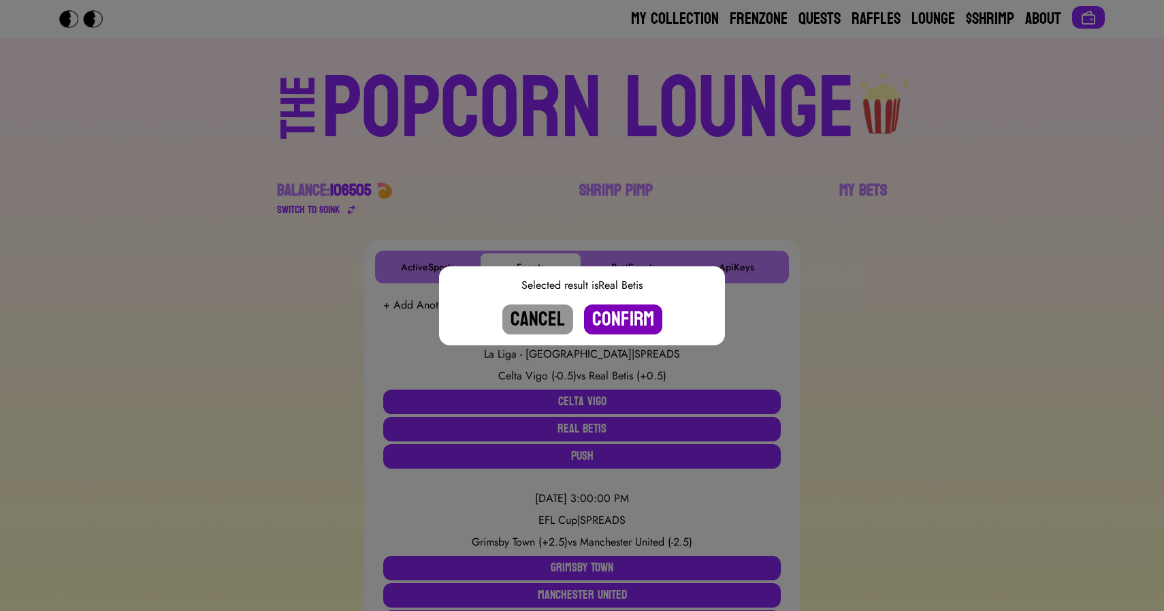
click at [638, 323] on button "Confirm" at bounding box center [623, 319] width 78 height 30
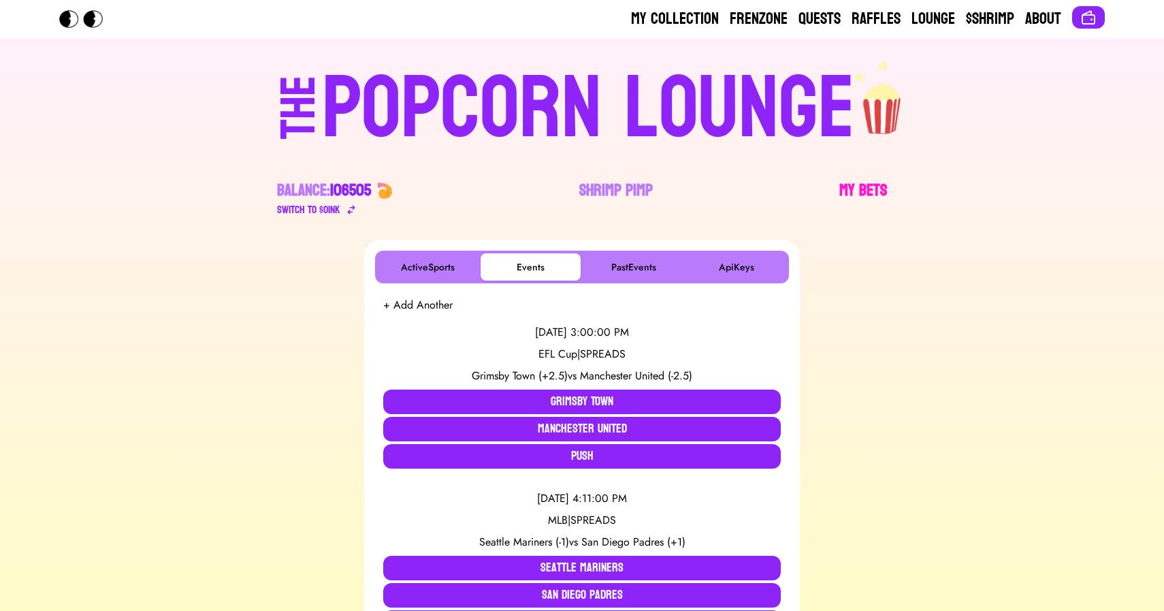
click at [864, 189] on link "My Bets" at bounding box center [863, 199] width 48 height 38
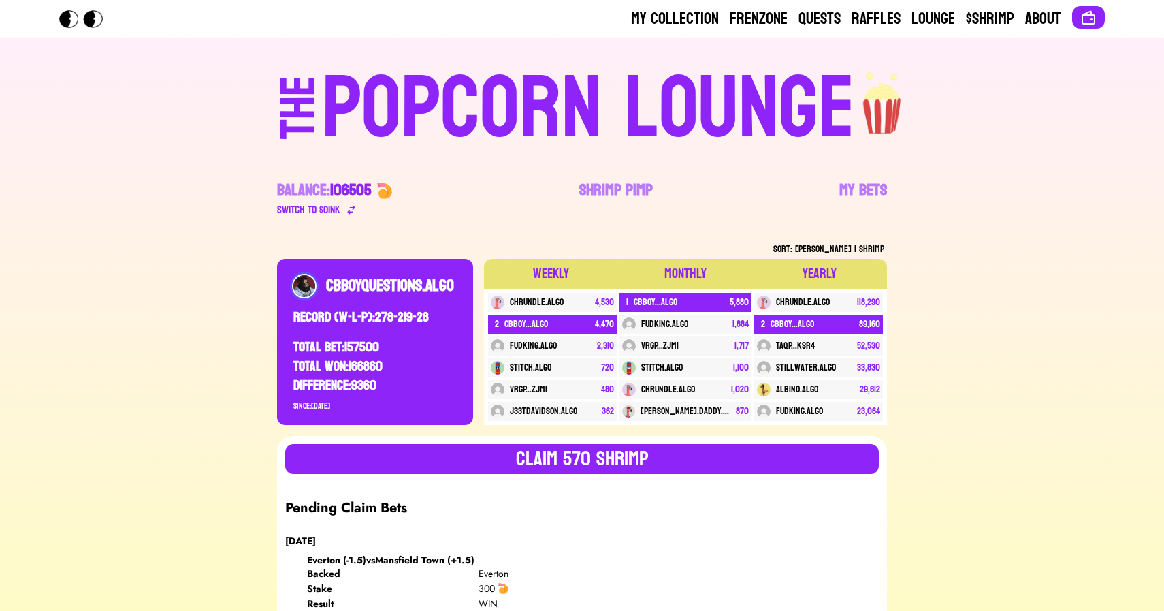
click at [505, 105] on div "POPCORN LOUNGE" at bounding box center [588, 108] width 533 height 87
